Goal: Transaction & Acquisition: Purchase product/service

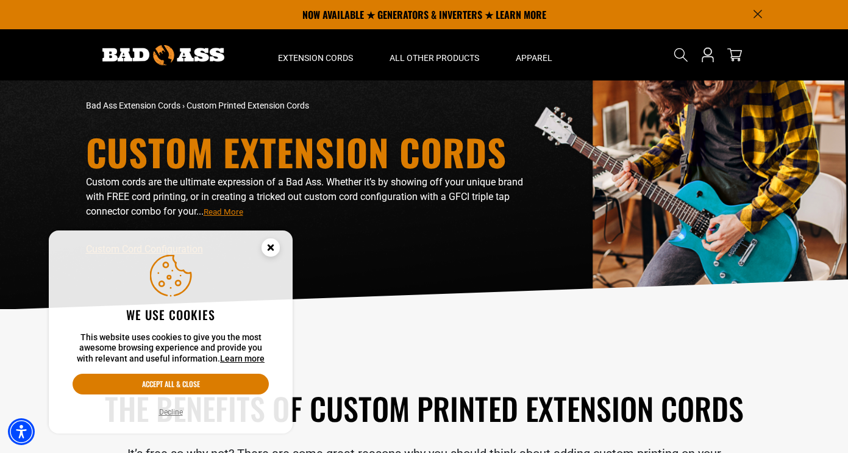
click at [275, 243] on circle "Cookie Consent" at bounding box center [271, 247] width 18 height 18
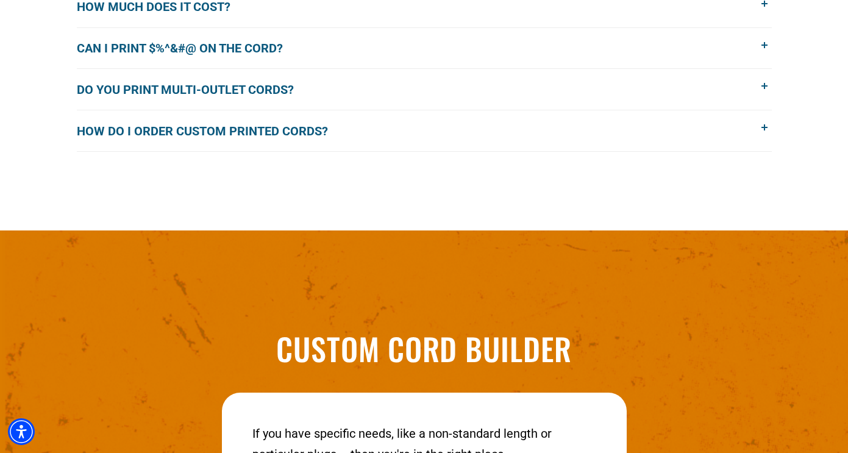
scroll to position [1182, 0]
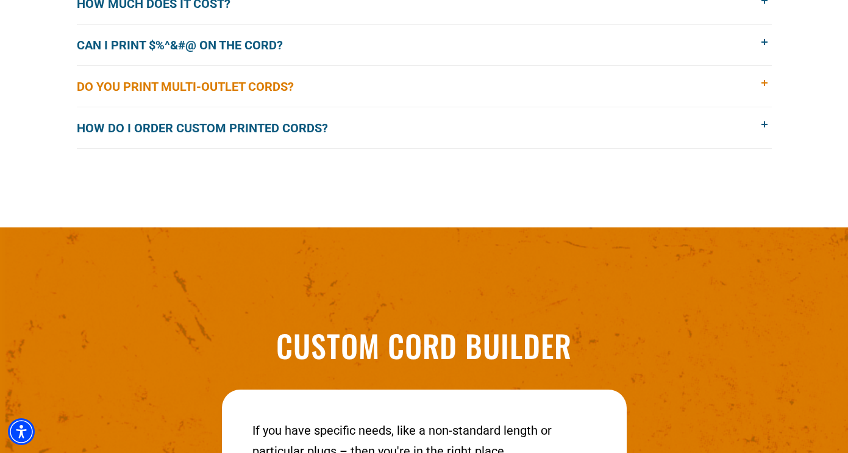
click at [349, 87] on button "Do you print multi-outlet cords?" at bounding box center [424, 86] width 695 height 41
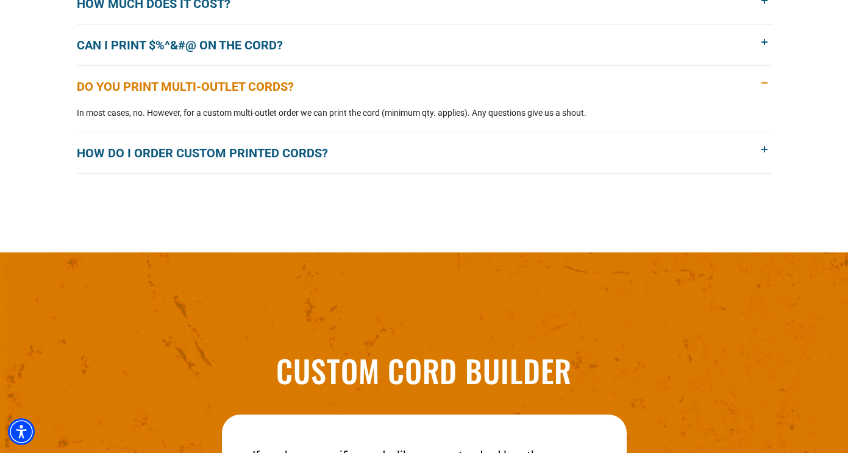
scroll to position [1196, 0]
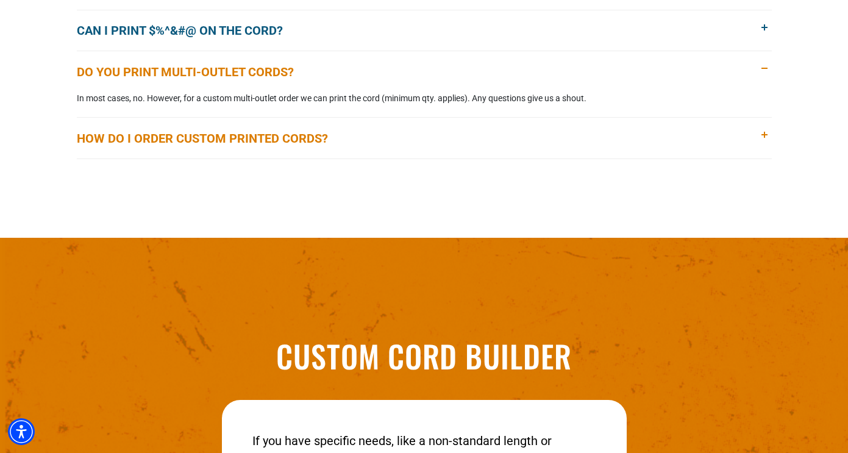
click at [326, 139] on span "How do I order custom printed cords?" at bounding box center [212, 138] width 270 height 18
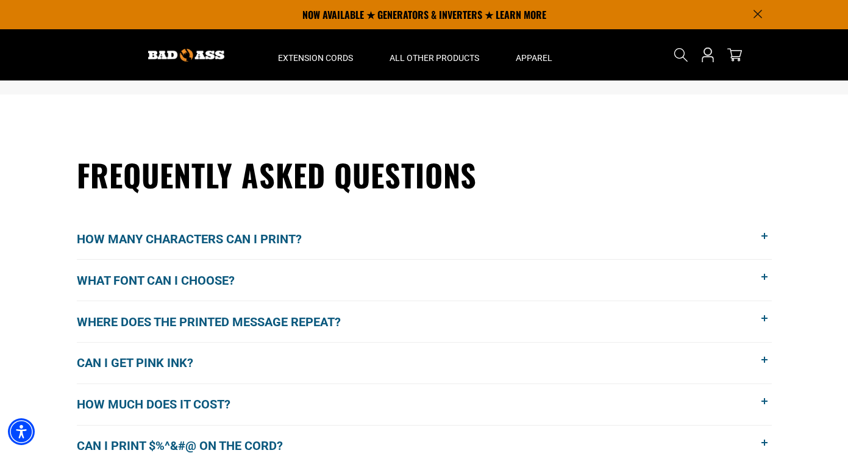
scroll to position [805, 0]
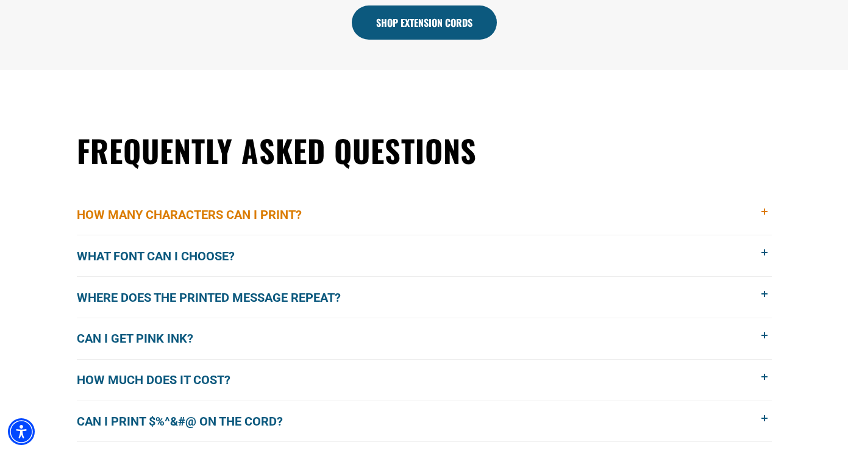
click at [282, 210] on span "How many characters can I print?" at bounding box center [198, 214] width 243 height 18
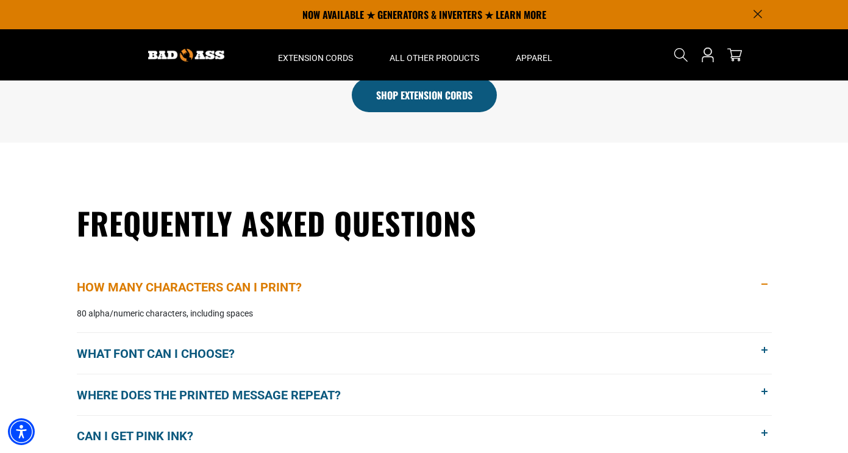
scroll to position [727, 0]
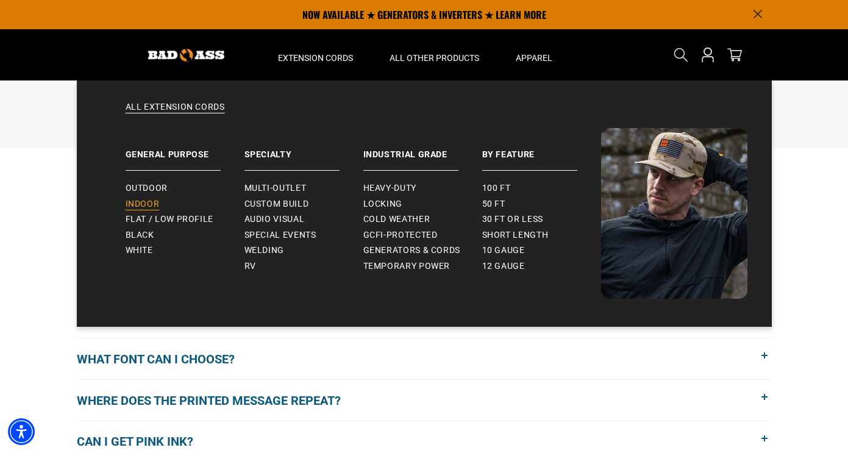
click at [149, 207] on span "Indoor" at bounding box center [143, 204] width 34 height 11
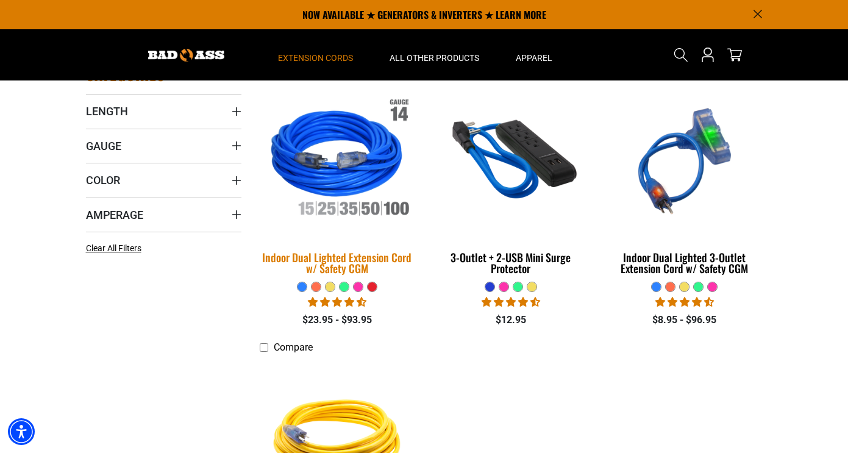
scroll to position [273, 0]
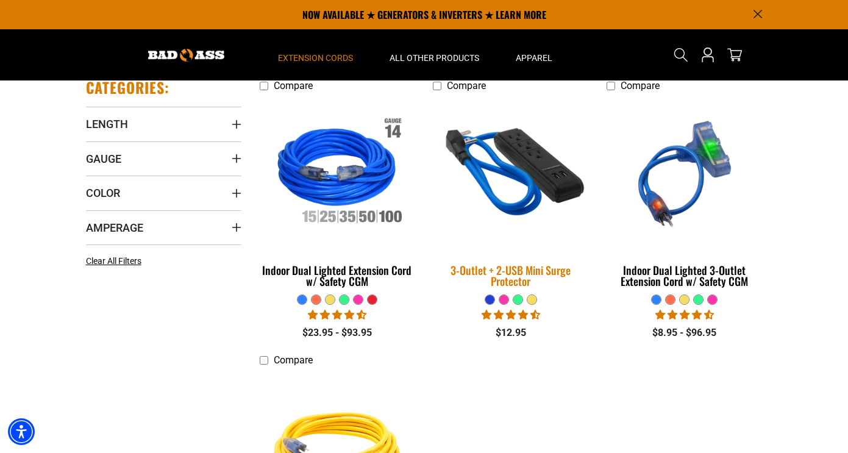
click at [496, 276] on div "3-Outlet + 2-USB Mini Surge Protector" at bounding box center [510, 276] width 155 height 22
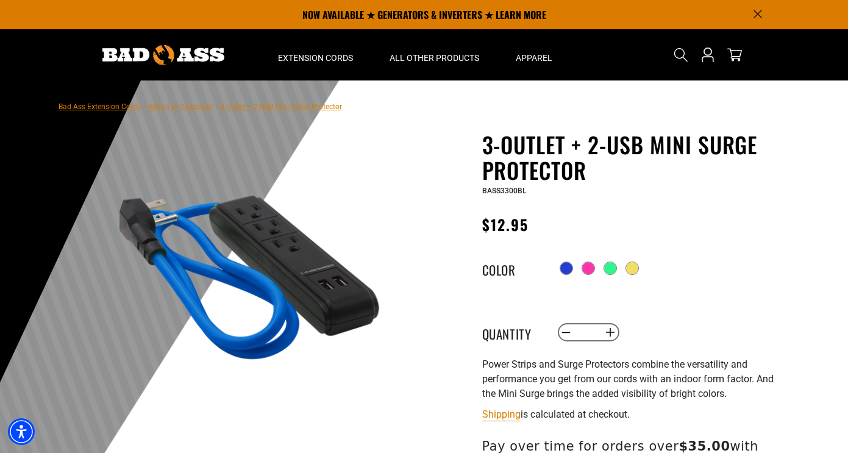
scroll to position [6, 0]
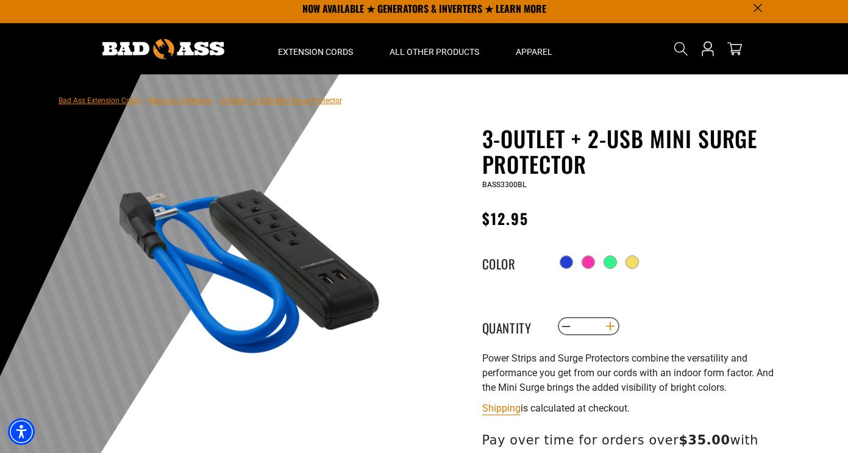
click at [608, 330] on button "Increase quantity for 3-Outlet + 2-USB Mini Surge Protector" at bounding box center [610, 326] width 19 height 21
click at [609, 330] on button "Increase quantity for 3-Outlet + 2-USB Mini Surge Protector" at bounding box center [610, 326] width 19 height 21
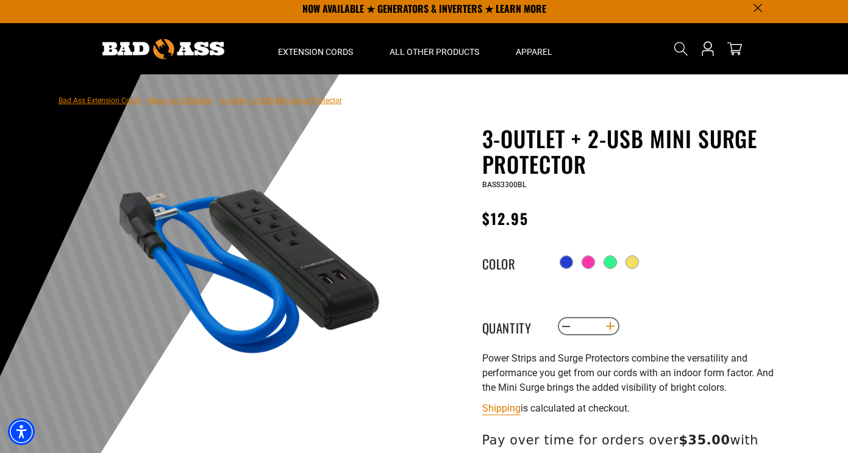
click at [609, 330] on button "Increase quantity for 3-Outlet + 2-USB Mini Surge Protector" at bounding box center [610, 326] width 19 height 21
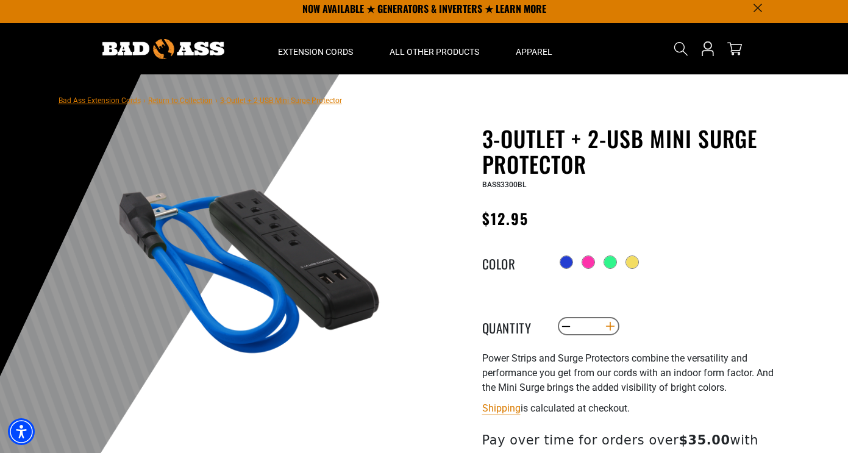
click at [609, 330] on button "Increase quantity for 3-Outlet + 2-USB Mini Surge Protector" at bounding box center [610, 326] width 19 height 21
click at [600, 329] on input "**" at bounding box center [588, 326] width 25 height 21
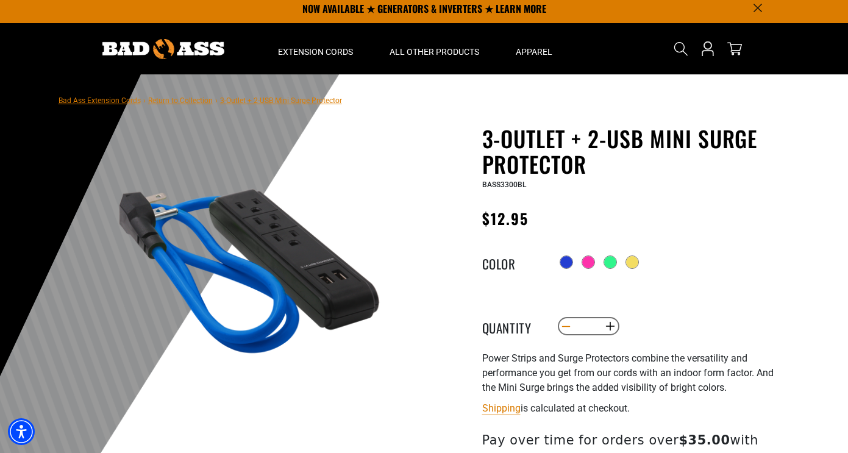
drag, startPoint x: 599, startPoint y: 329, endPoint x: 568, endPoint y: 324, distance: 30.9
click at [568, 324] on quantity-input "Decrease quantity for 3-Outlet + 2-USB Mini Surge Protector ** Increase quantit…" at bounding box center [589, 326] width 64 height 21
type input "*"
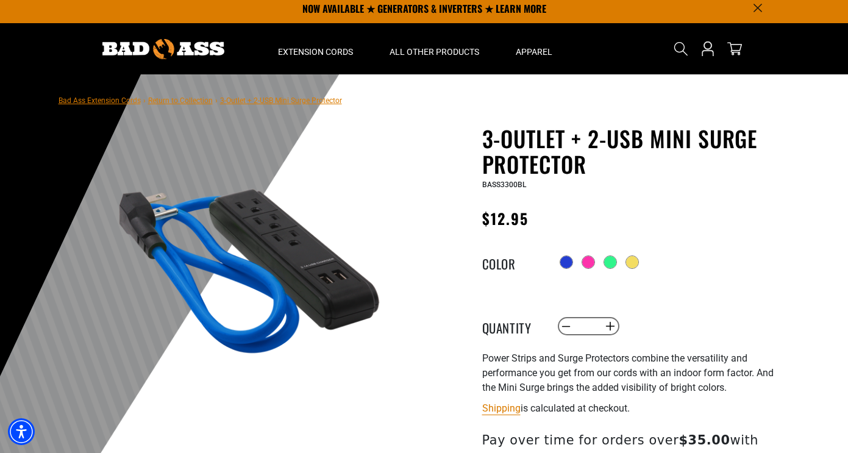
type input "***"
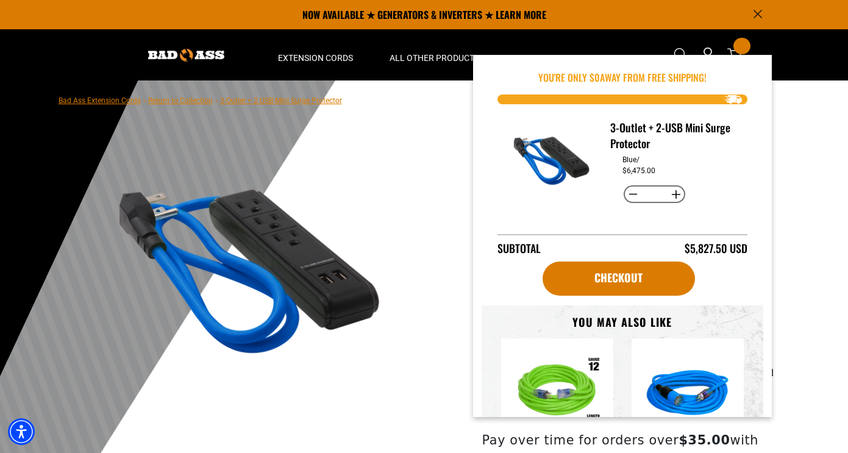
scroll to position [0, 0]
click at [790, 185] on div at bounding box center [424, 373] width 848 height 598
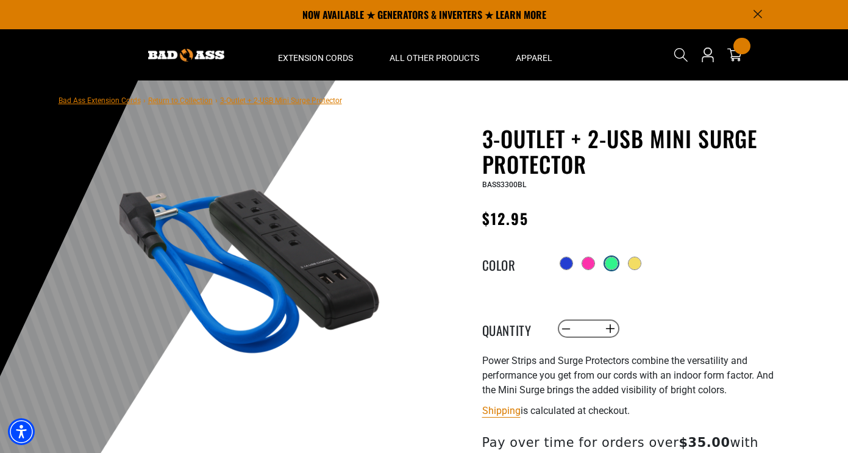
click at [614, 268] on div at bounding box center [611, 263] width 12 height 12
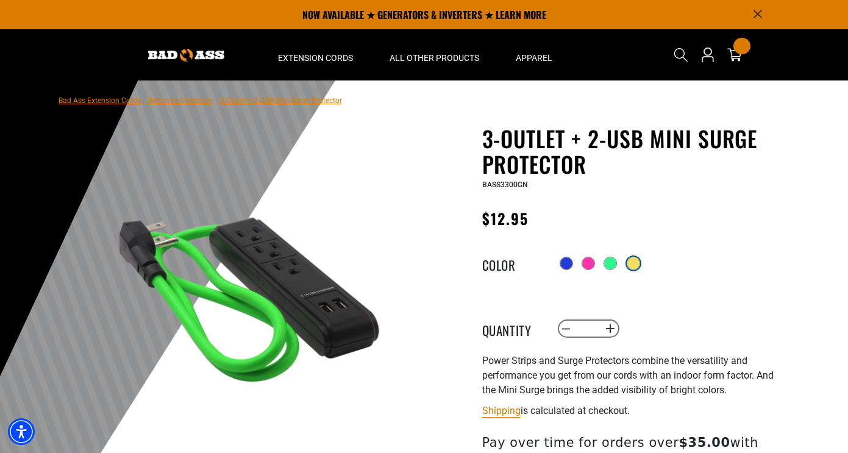
click at [634, 266] on div at bounding box center [633, 263] width 12 height 12
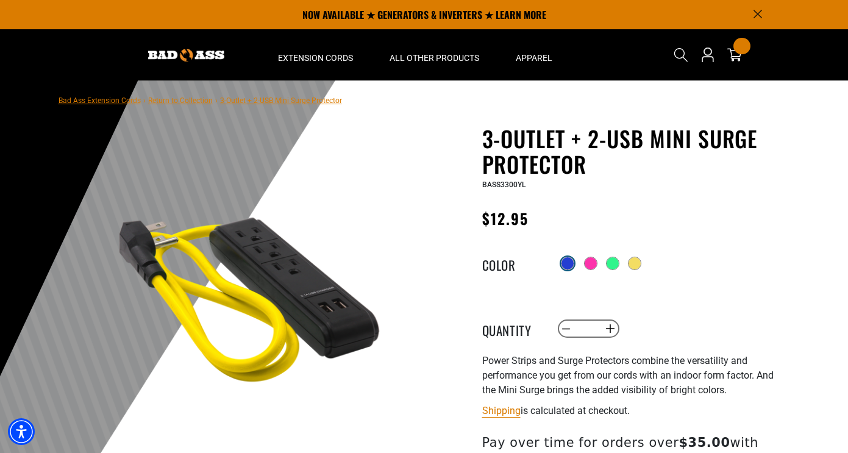
click at [570, 266] on div at bounding box center [568, 263] width 12 height 12
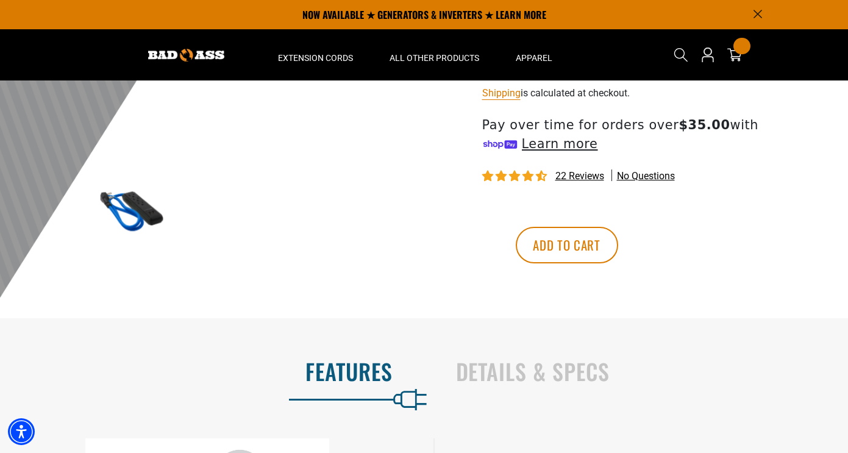
scroll to position [44, 0]
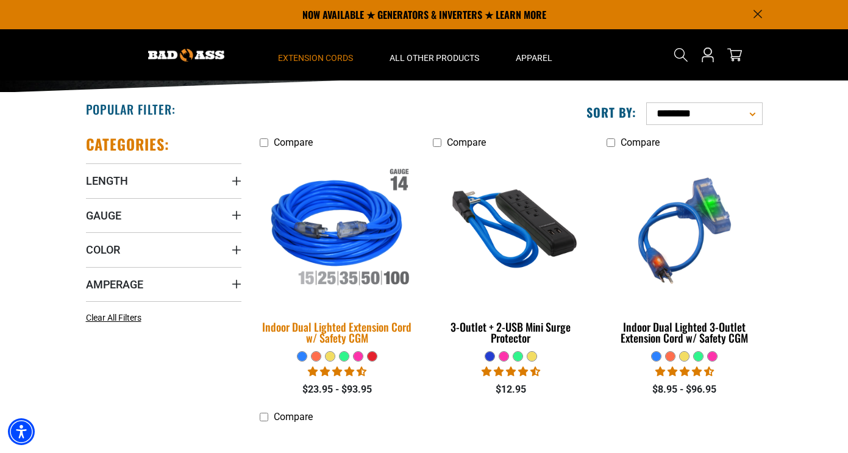
scroll to position [170, 0]
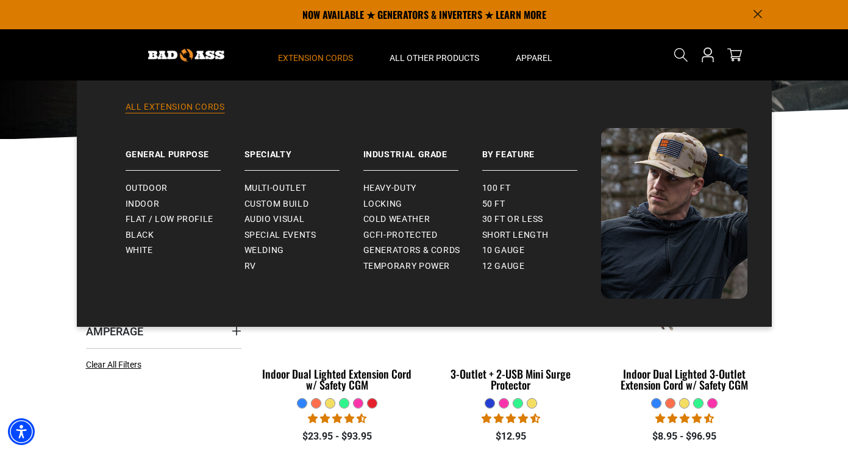
drag, startPoint x: 316, startPoint y: 59, endPoint x: 302, endPoint y: 106, distance: 49.4
click at [302, 80] on details "Extension Cords All Extension Cords General Purpose Outdoor" at bounding box center [316, 54] width 112 height 51
click at [154, 187] on span "Outdoor" at bounding box center [147, 188] width 42 height 11
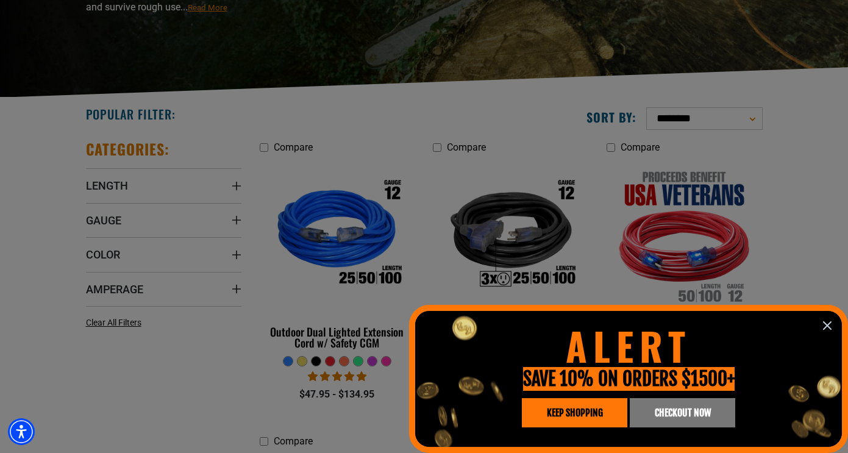
scroll to position [241, 0]
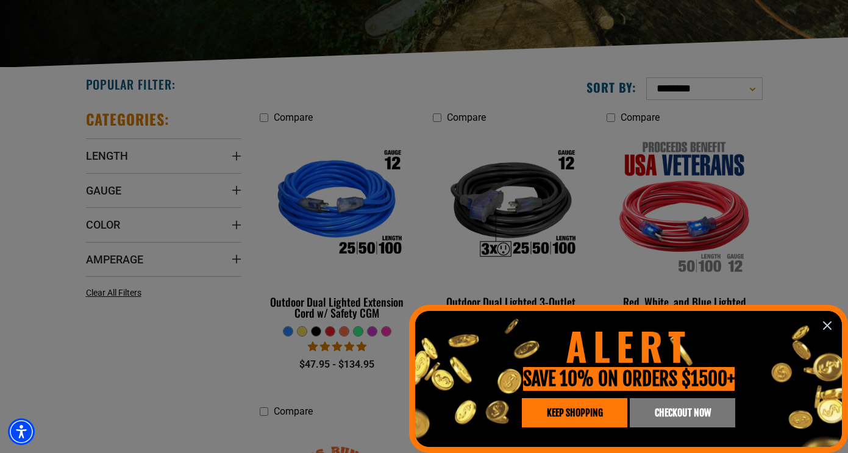
click at [821, 320] on icon "information" at bounding box center [827, 325] width 15 height 15
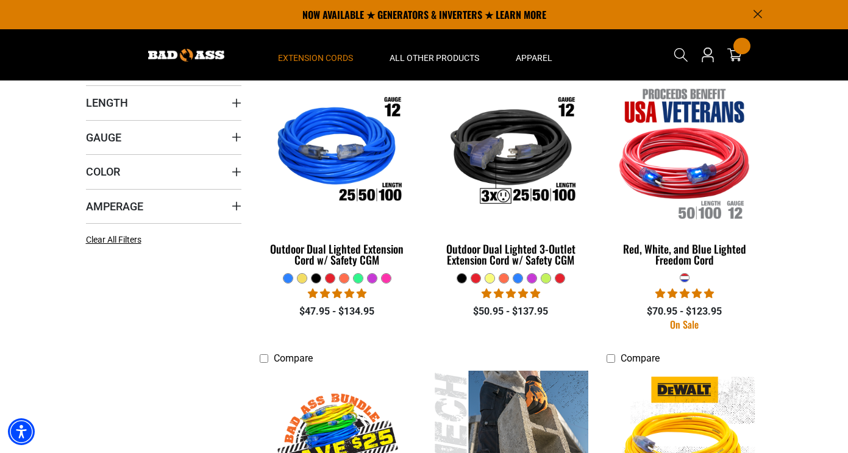
scroll to position [282, 0]
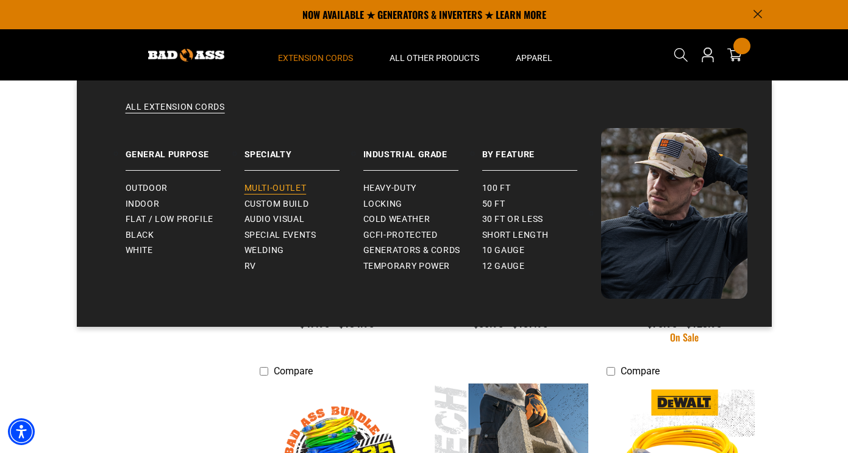
click at [266, 183] on span "Multi-Outlet" at bounding box center [276, 188] width 62 height 11
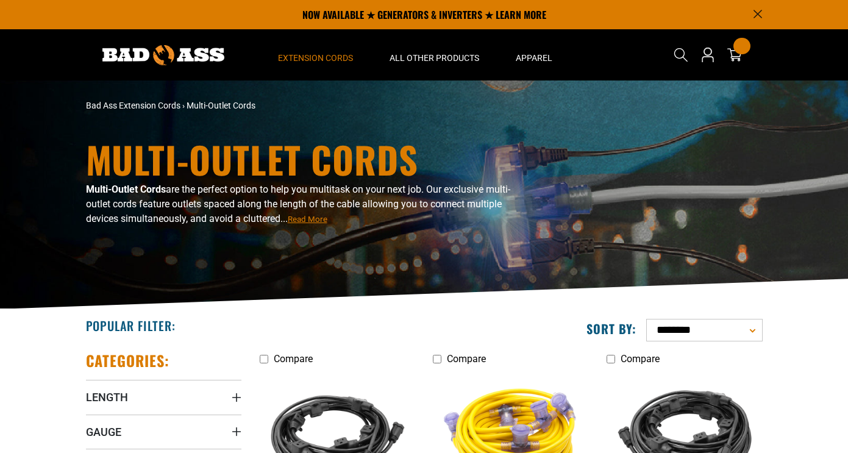
scroll to position [9, 0]
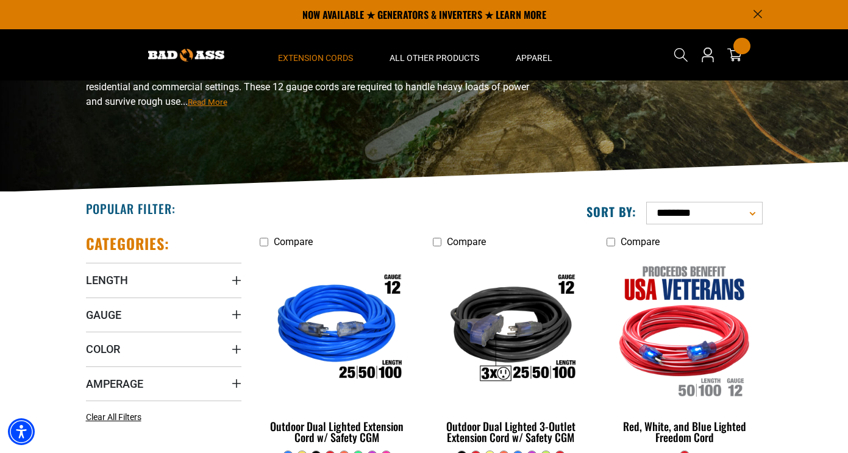
scroll to position [79, 0]
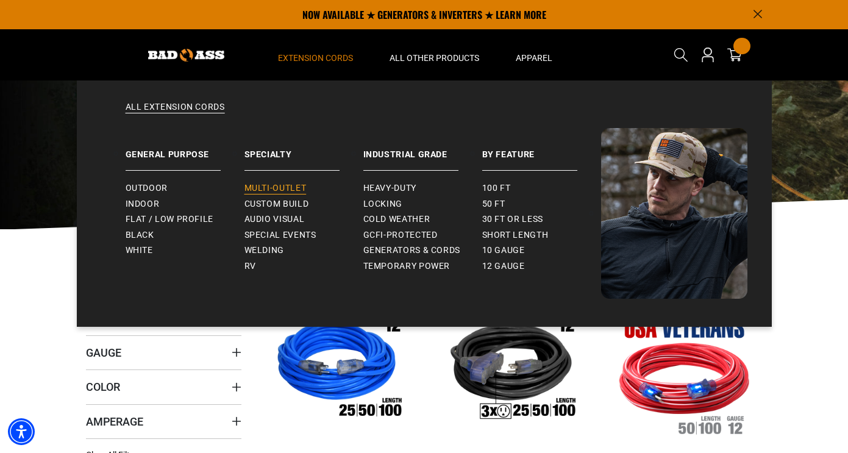
click at [263, 188] on span "Multi-Outlet" at bounding box center [276, 188] width 62 height 11
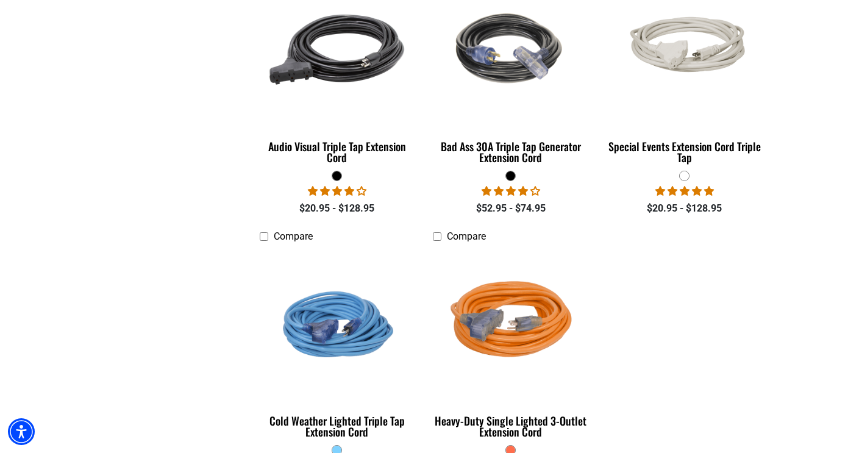
scroll to position [1305, 0]
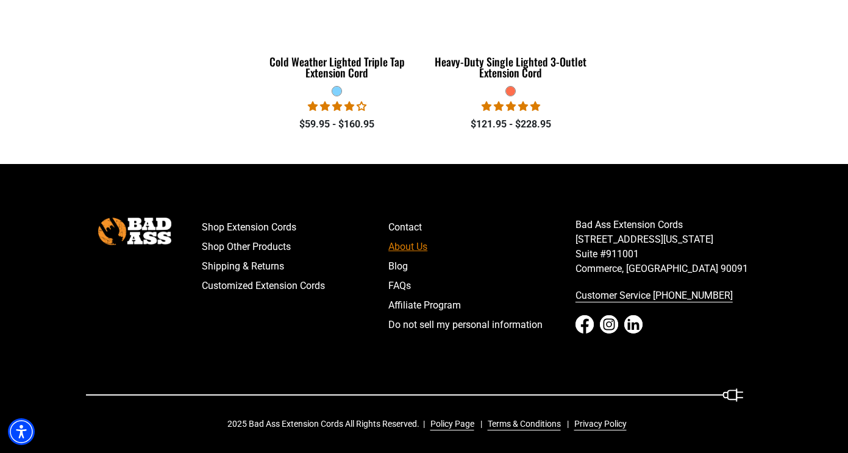
click at [392, 242] on link "About Us" at bounding box center [481, 247] width 187 height 20
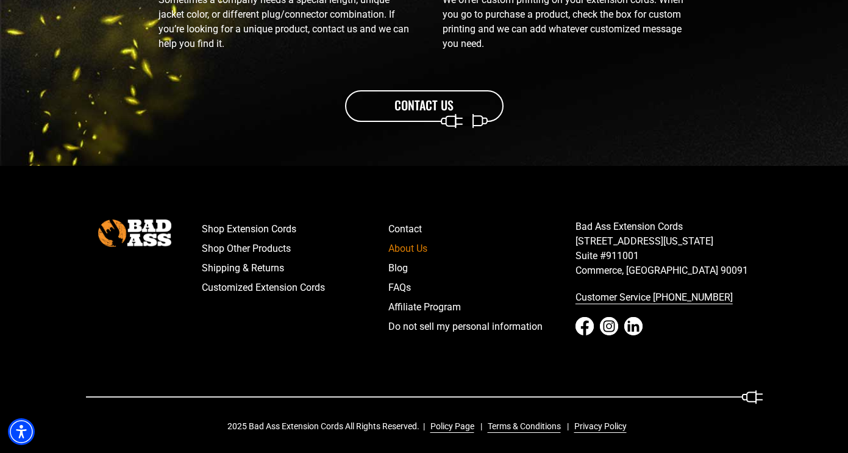
scroll to position [1515, 0]
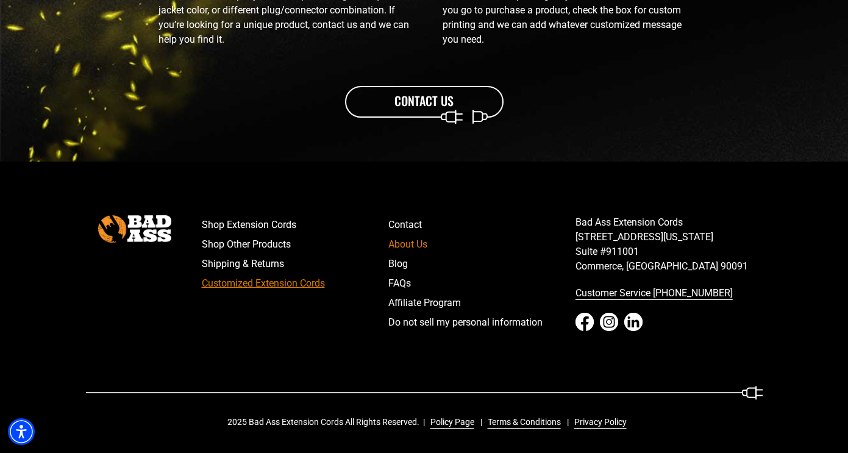
click at [308, 287] on link "Customized Extension Cords" at bounding box center [295, 284] width 187 height 20
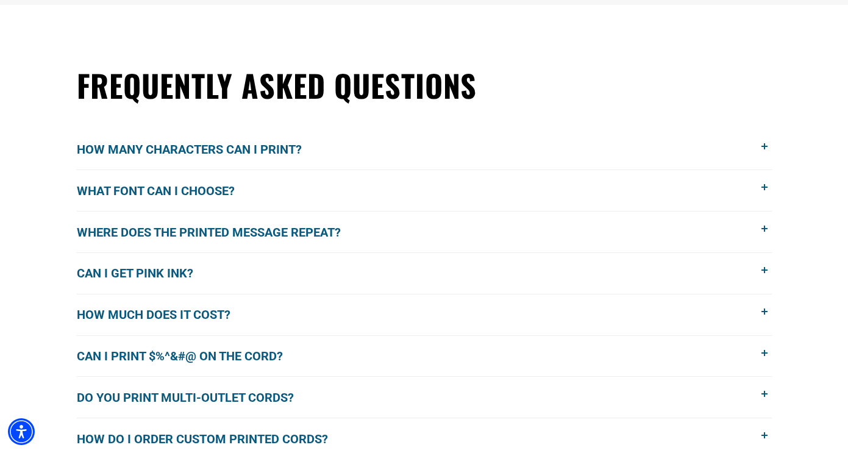
scroll to position [871, 0]
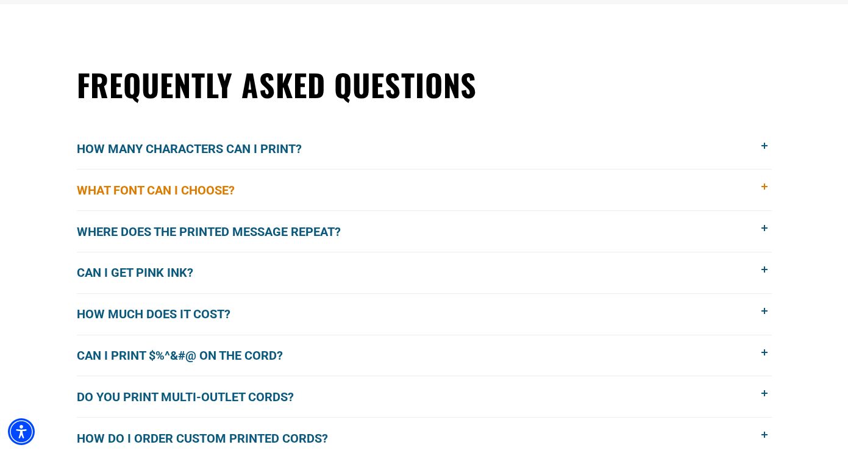
click at [334, 178] on button "What font can I choose?" at bounding box center [424, 190] width 695 height 41
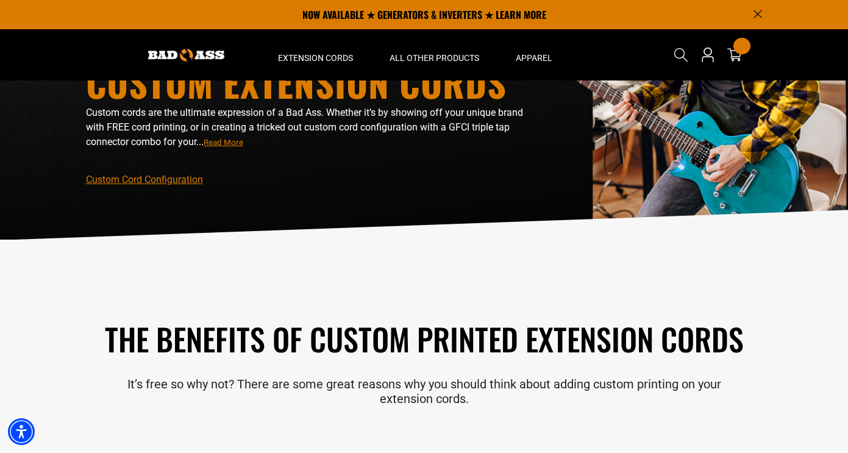
scroll to position [58, 0]
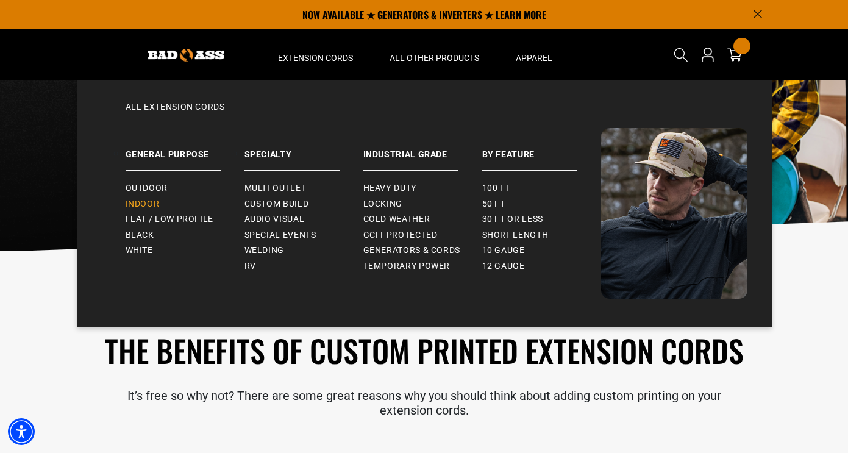
click at [145, 207] on span "Indoor" at bounding box center [143, 204] width 34 height 11
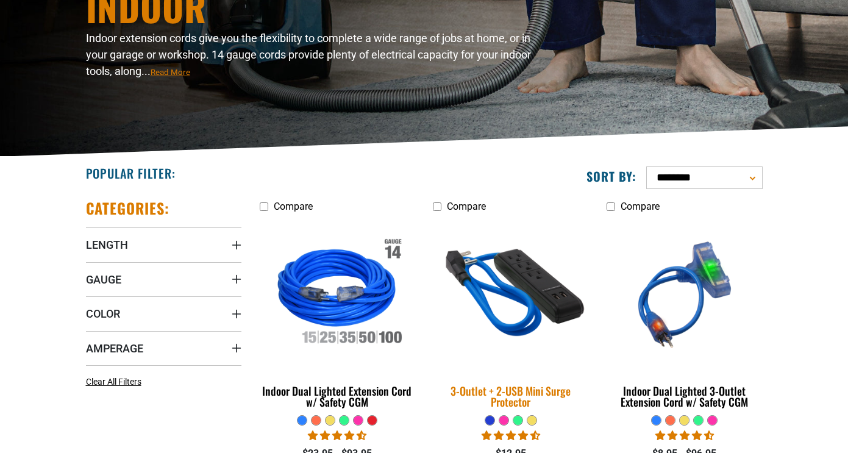
scroll to position [176, 0]
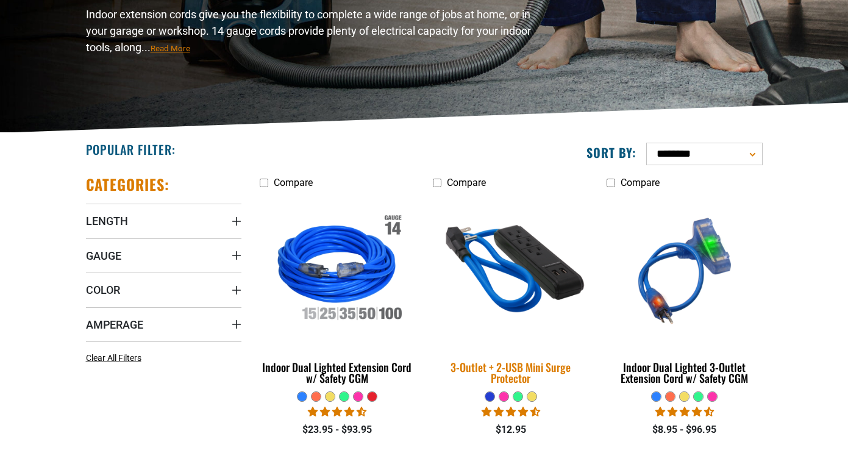
click at [519, 332] on img at bounding box center [511, 271] width 171 height 156
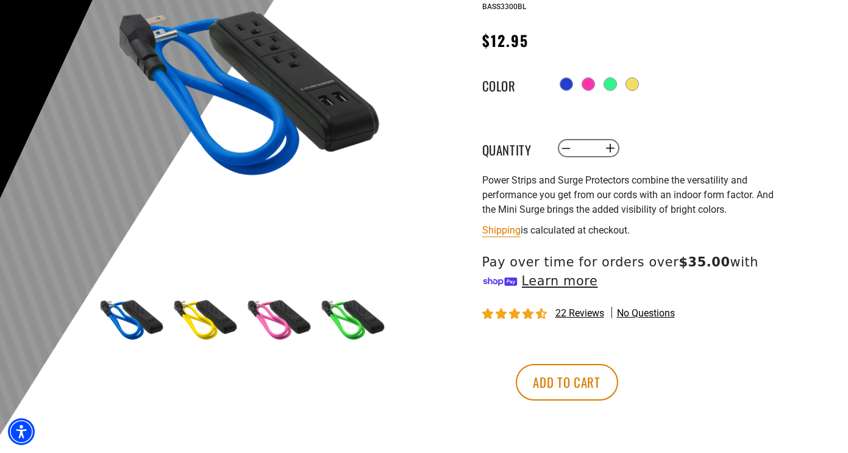
scroll to position [199, 0]
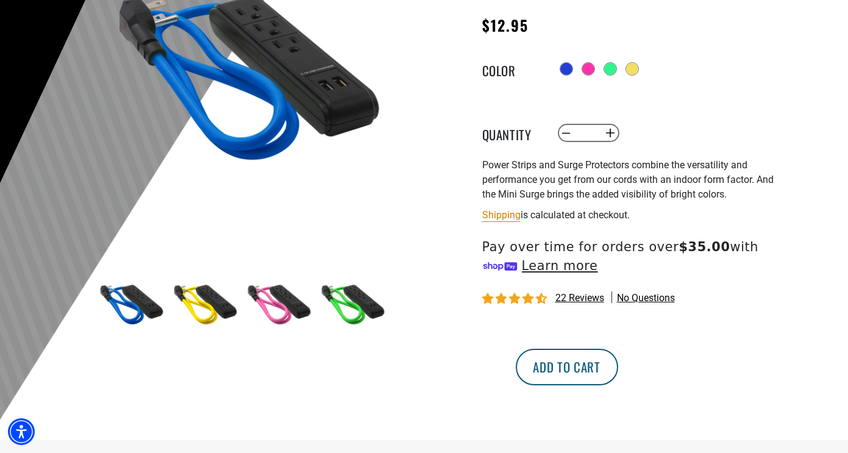
click at [618, 381] on button "Add to cart" at bounding box center [567, 367] width 102 height 37
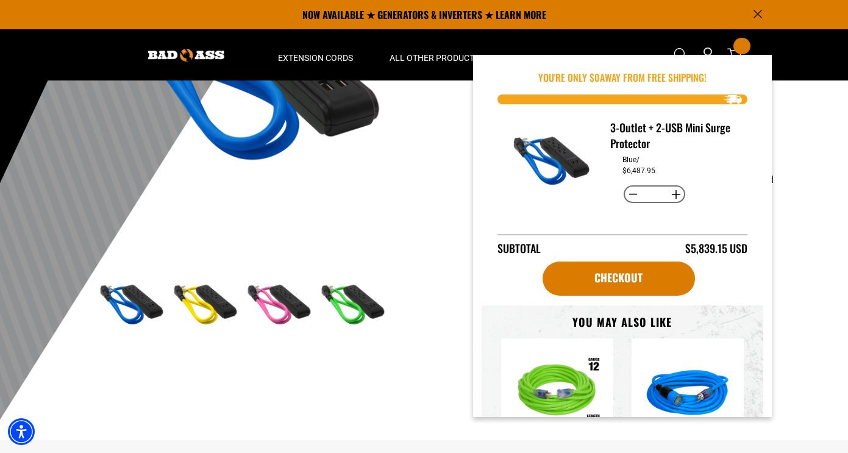
click at [801, 109] on div at bounding box center [424, 180] width 848 height 598
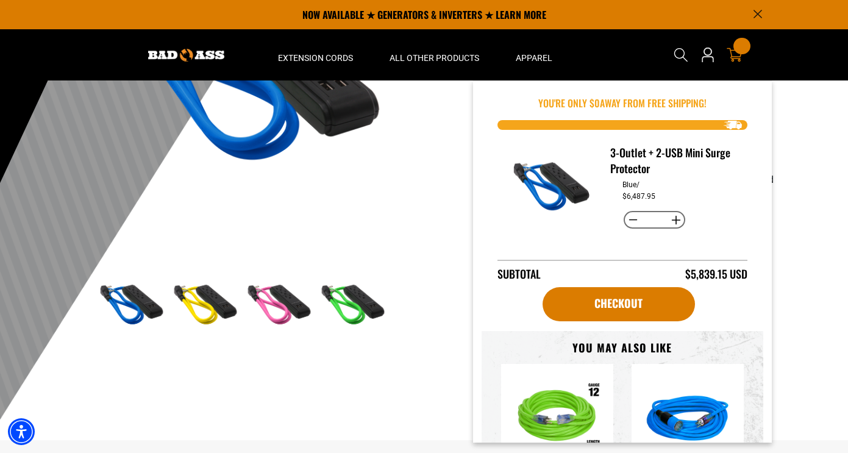
click at [740, 47] on div "501 items" at bounding box center [742, 46] width 16 height 16
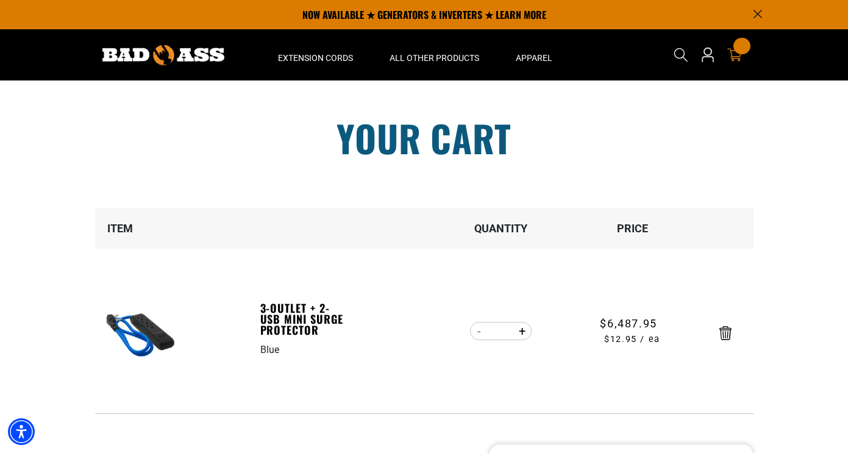
click at [508, 330] on input "***" at bounding box center [501, 331] width 24 height 21
drag, startPoint x: 508, startPoint y: 330, endPoint x: 480, endPoint y: 330, distance: 28.0
click at [480, 330] on quantity-input "Decrease quantity for 3-Outlet + 2-USB Mini Surge Protector *** Increase quanti…" at bounding box center [501, 331] width 64 height 21
type input "*"
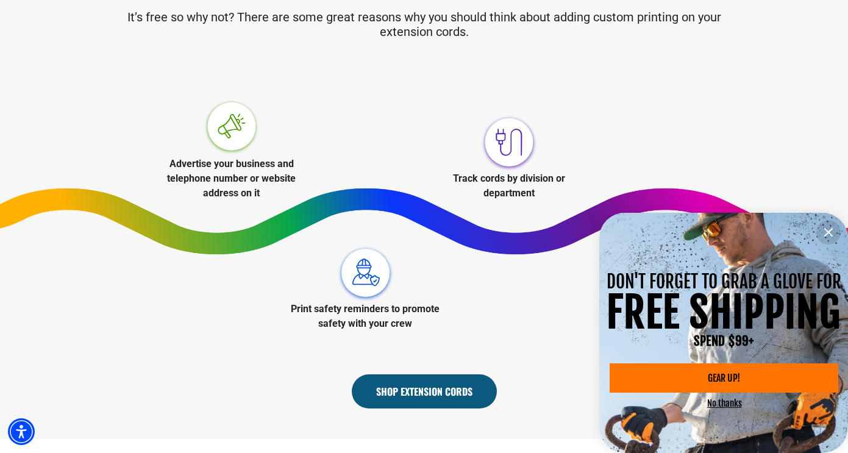
scroll to position [449, 0]
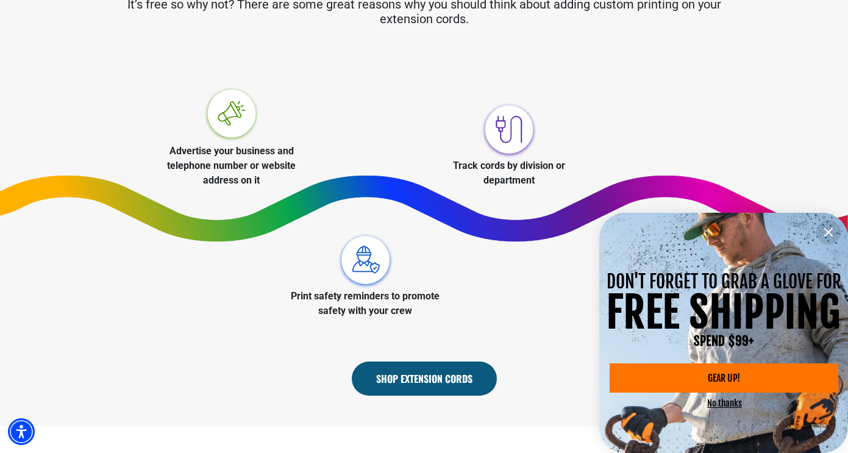
click at [821, 232] on button "information" at bounding box center [828, 232] width 24 height 24
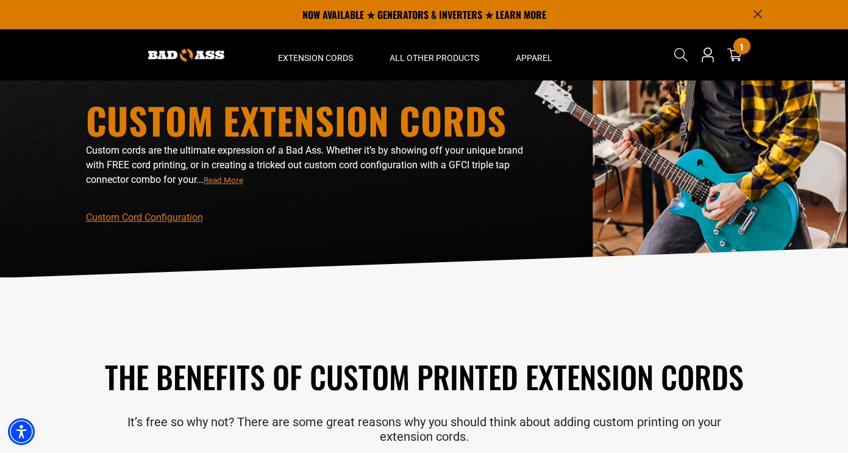
scroll to position [33, 0]
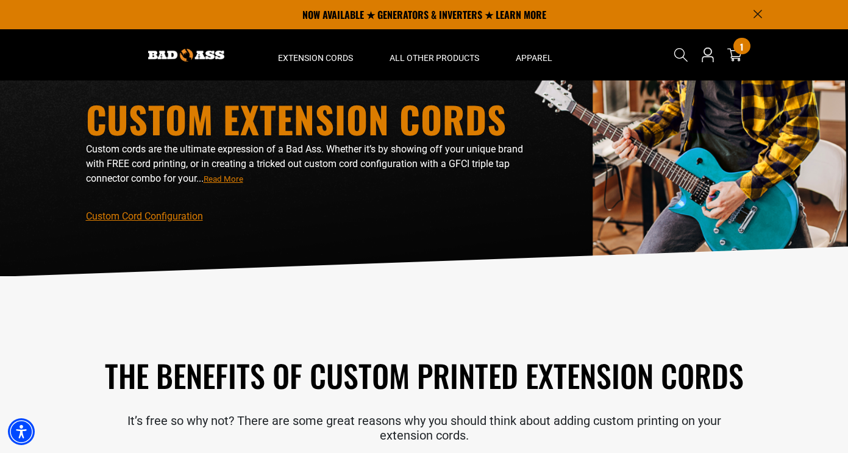
click at [172, 222] on div "Custom Cord Configuration" at bounding box center [308, 216] width 445 height 15
click at [170, 215] on link "Custom Cord Configuration" at bounding box center [144, 216] width 117 height 12
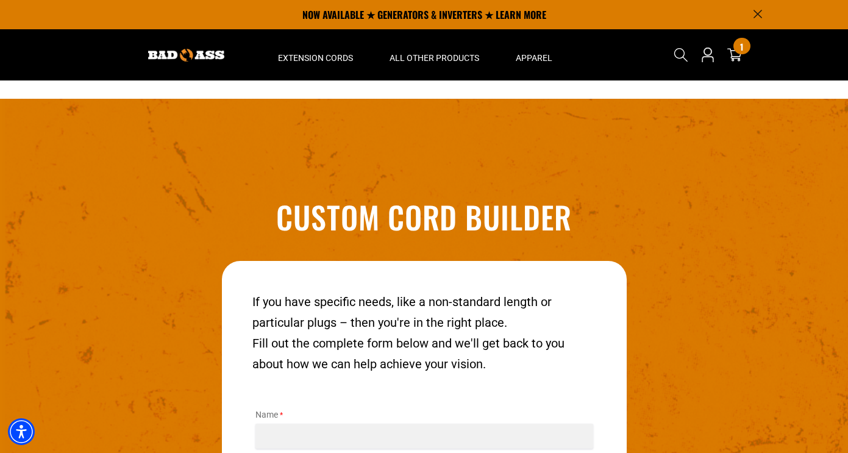
scroll to position [1280, 0]
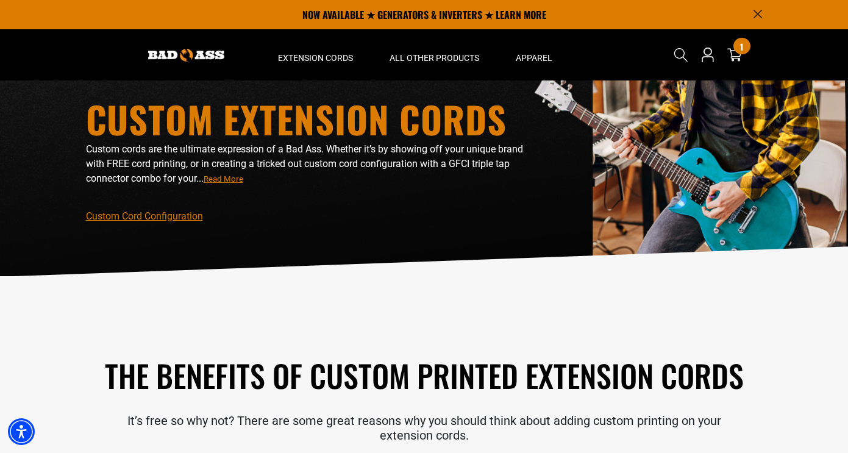
scroll to position [37, 0]
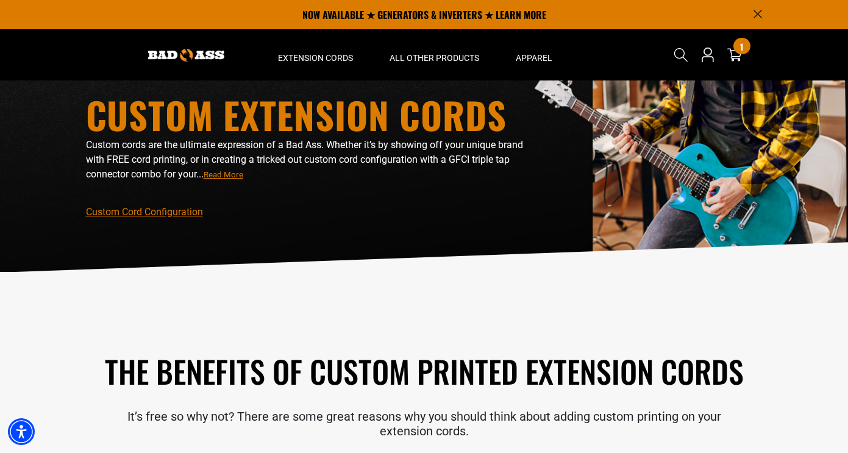
click at [228, 176] on span "Read More" at bounding box center [224, 174] width 40 height 9
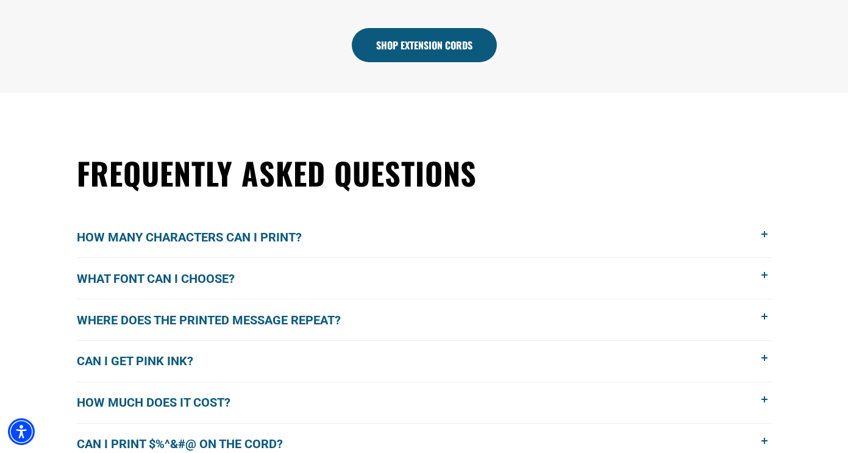
scroll to position [784, 0]
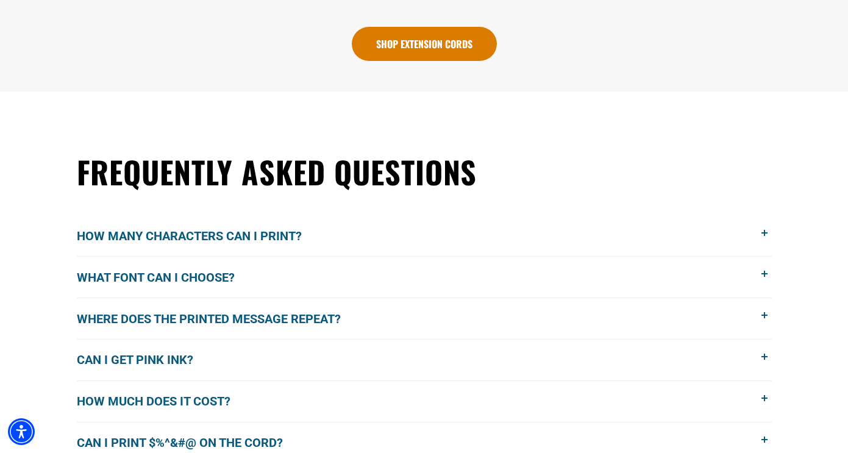
click at [414, 55] on link "Shop Extension Cords" at bounding box center [424, 44] width 145 height 34
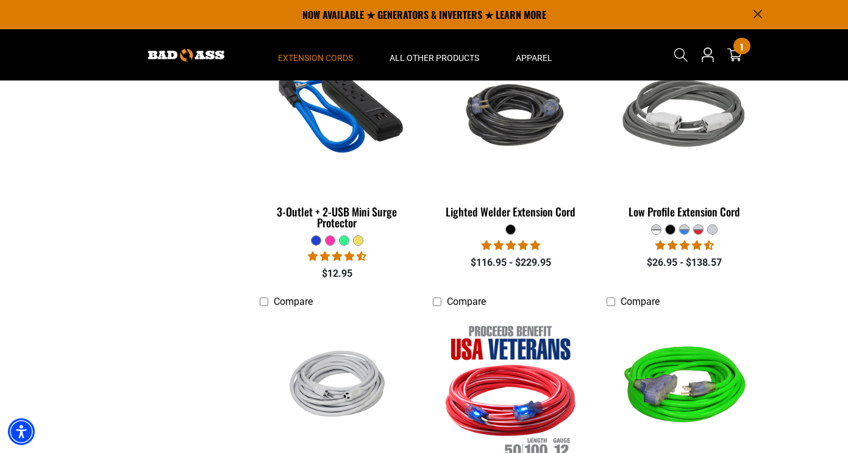
scroll to position [1983, 0]
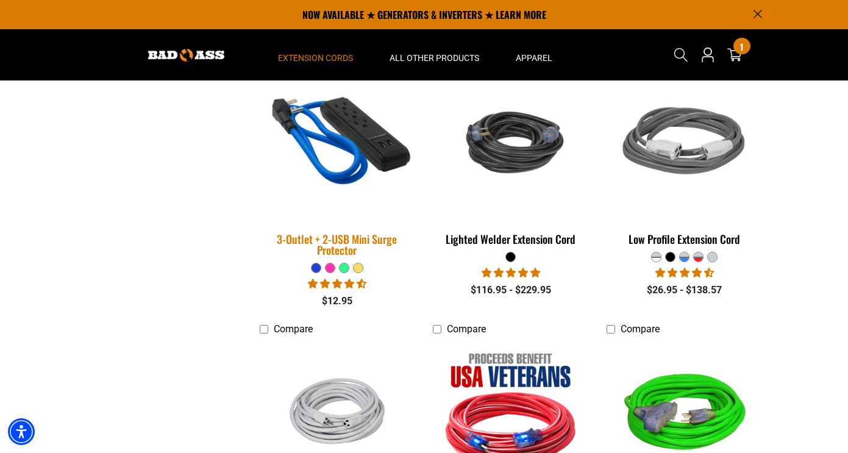
click at [348, 153] on img at bounding box center [337, 143] width 171 height 156
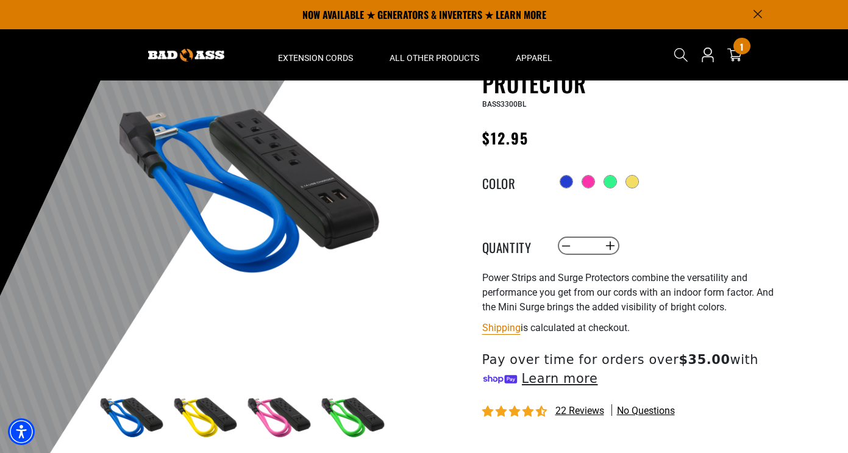
scroll to position [67, 0]
